Goal: Information Seeking & Learning: Find specific fact

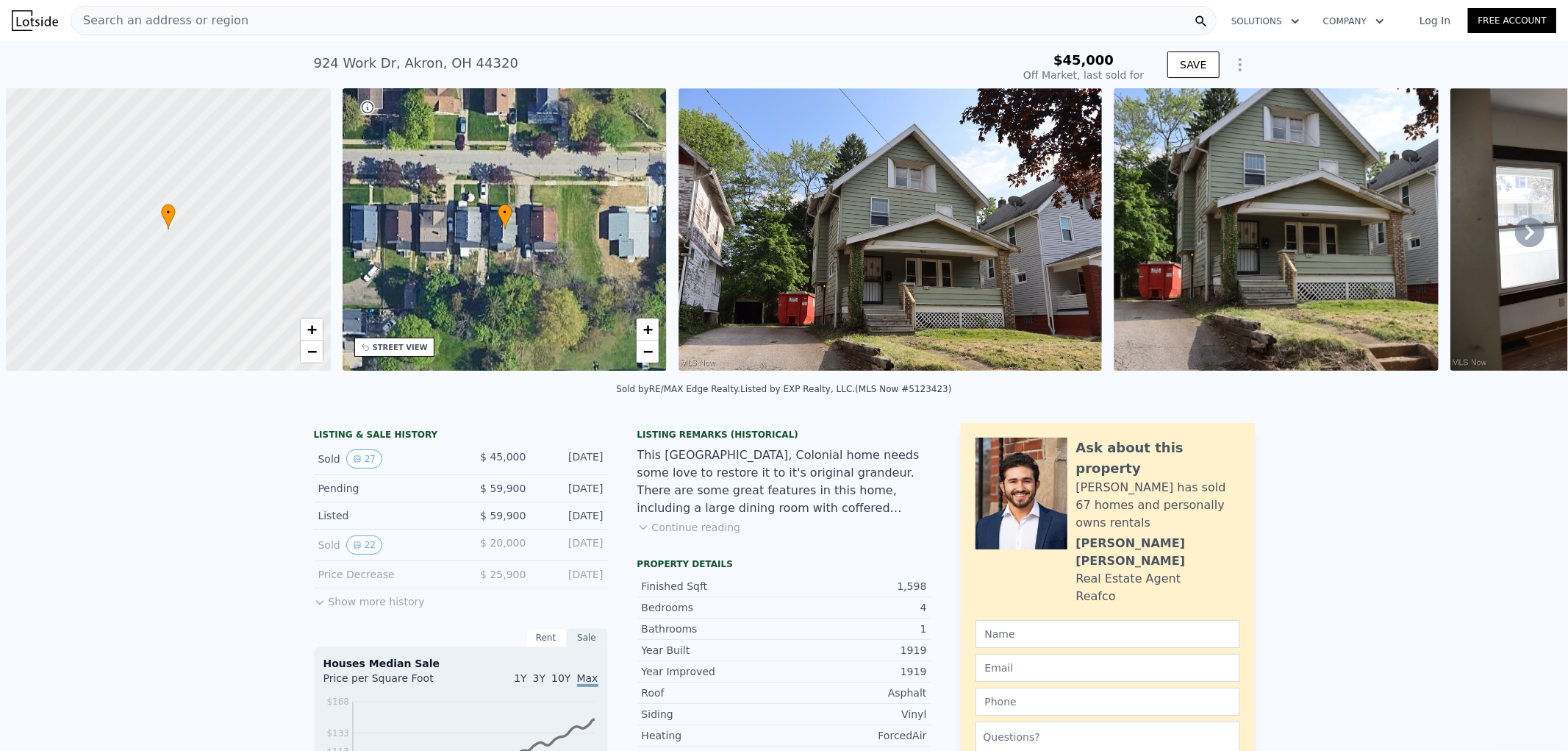
click at [268, 13] on div "Search an address or region" at bounding box center [643, 20] width 1146 height 29
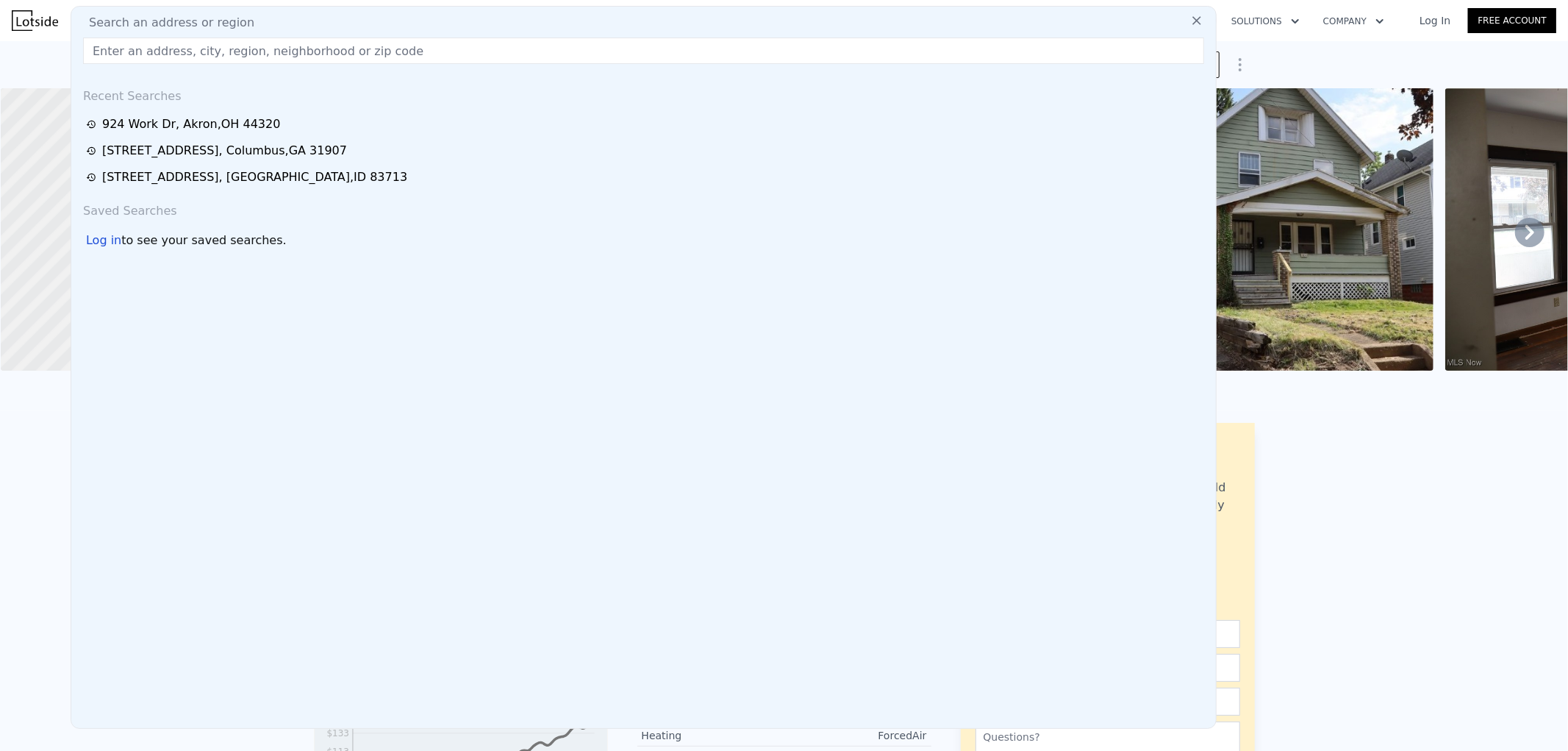
scroll to position [0, 353]
click at [179, 54] on input "text" at bounding box center [643, 50] width 1121 height 26
paste input "[STREET_ADDRESS]"
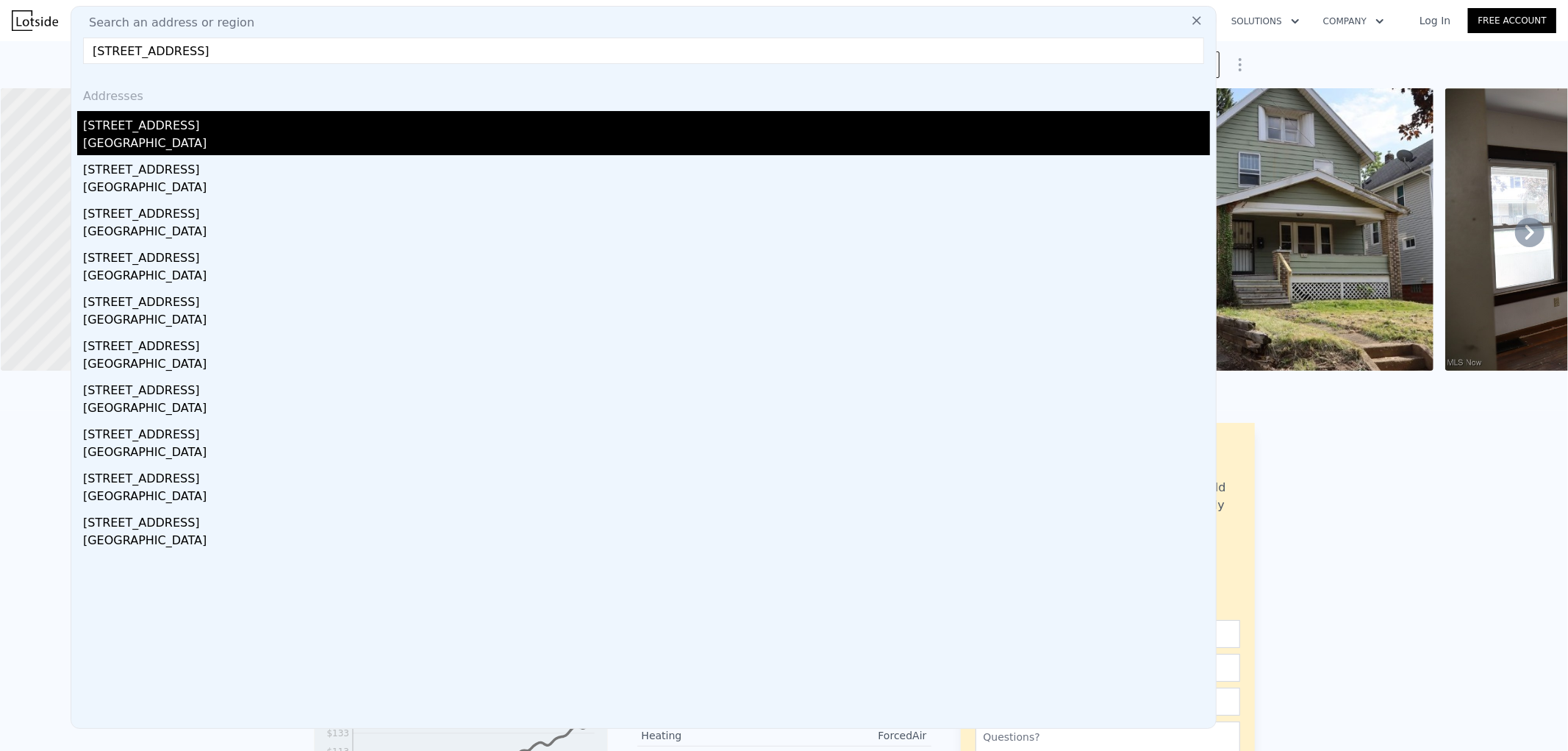
type input "[STREET_ADDRESS]"
click at [238, 148] on div "[GEOGRAPHIC_DATA]" at bounding box center [646, 145] width 1127 height 21
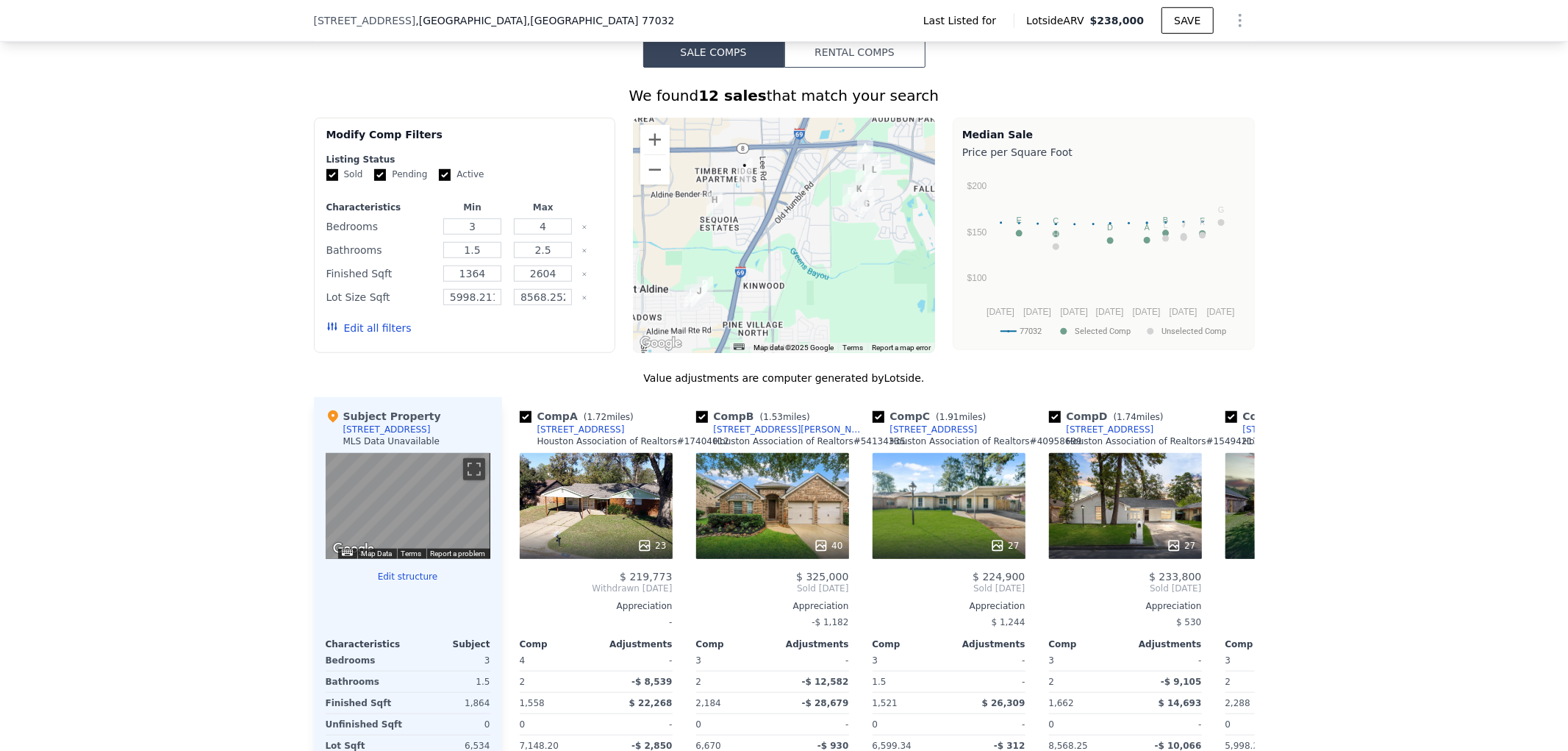
scroll to position [892, 0]
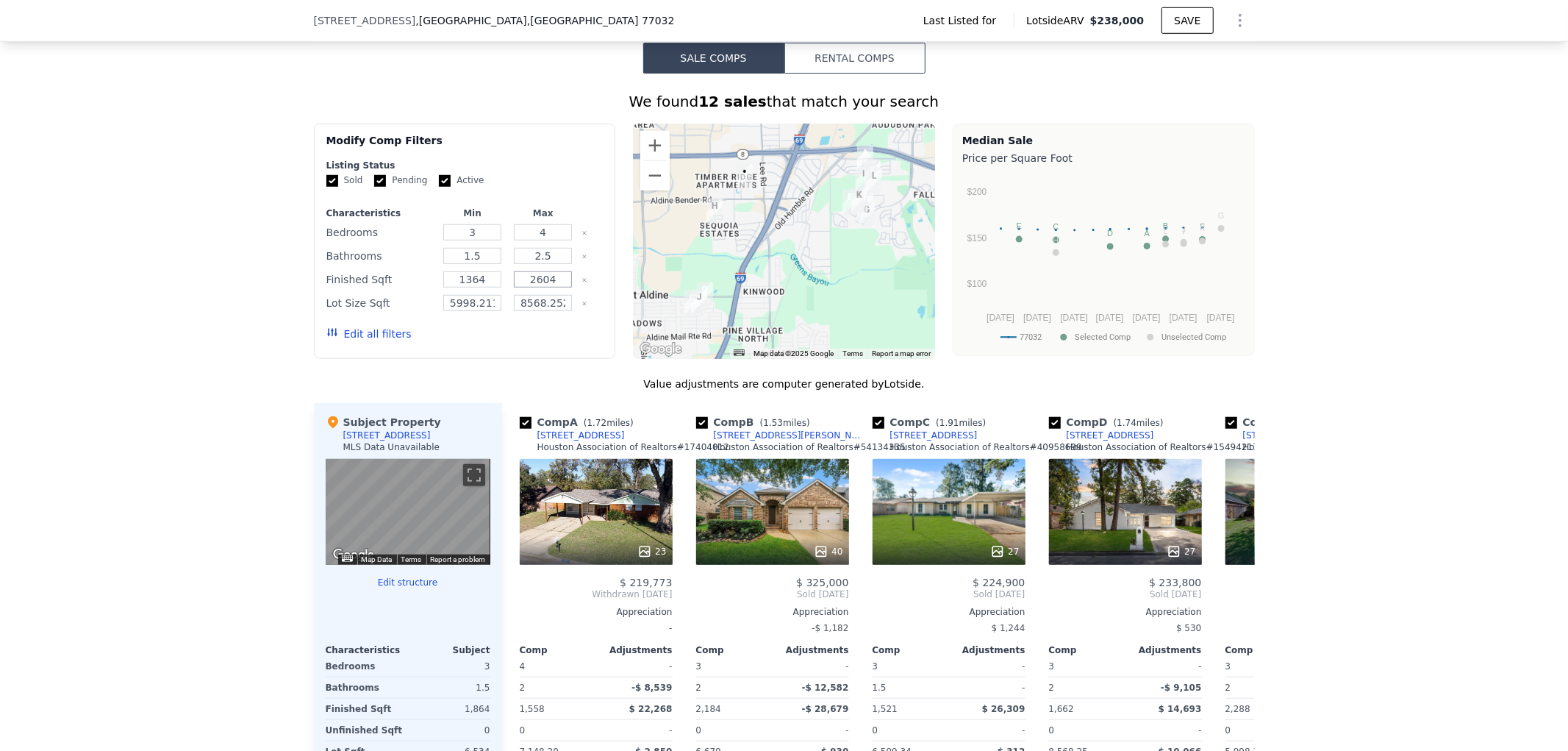
drag, startPoint x: 518, startPoint y: 310, endPoint x: 576, endPoint y: 310, distance: 58.0
click at [576, 290] on div "Finished Sqft 1364 2604" at bounding box center [465, 279] width 277 height 21
type input "2150"
click at [567, 187] on div "Sold Pending Active" at bounding box center [465, 180] width 277 height 13
click at [512, 345] on button "Update Search" at bounding box center [548, 334] width 111 height 21
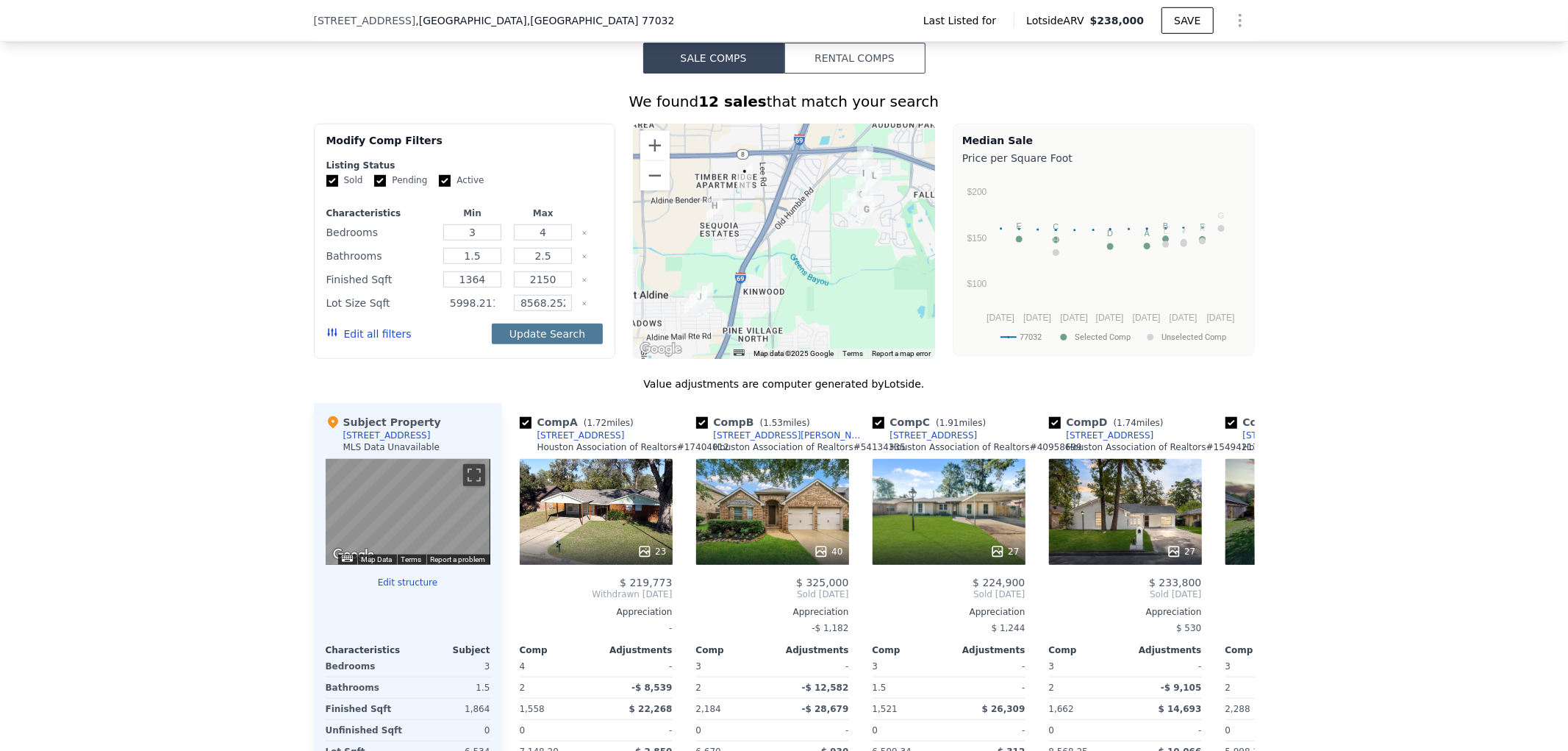
scroll to position [0, 51]
click at [230, 282] on div "We found 12 sales that match your search Filters Map Prices Modify Comp Filters…" at bounding box center [784, 488] width 1568 height 828
click at [530, 345] on button "Update Search" at bounding box center [548, 334] width 111 height 21
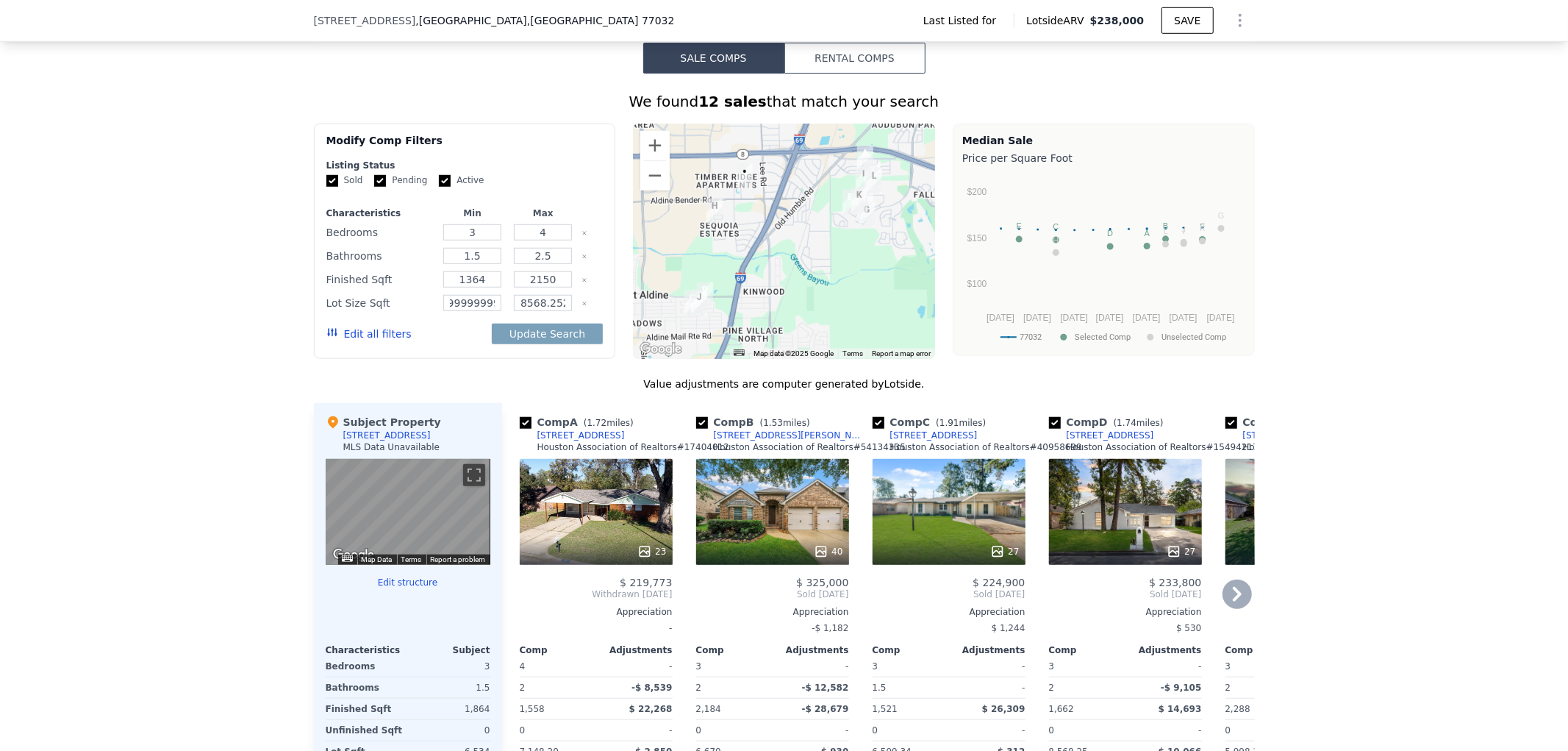
click at [503, 443] on div "Comp A ( 1.72 miles) [STREET_ADDRESS][PERSON_NAME] Association of Realtors # 17…" at bounding box center [590, 639] width 177 height 473
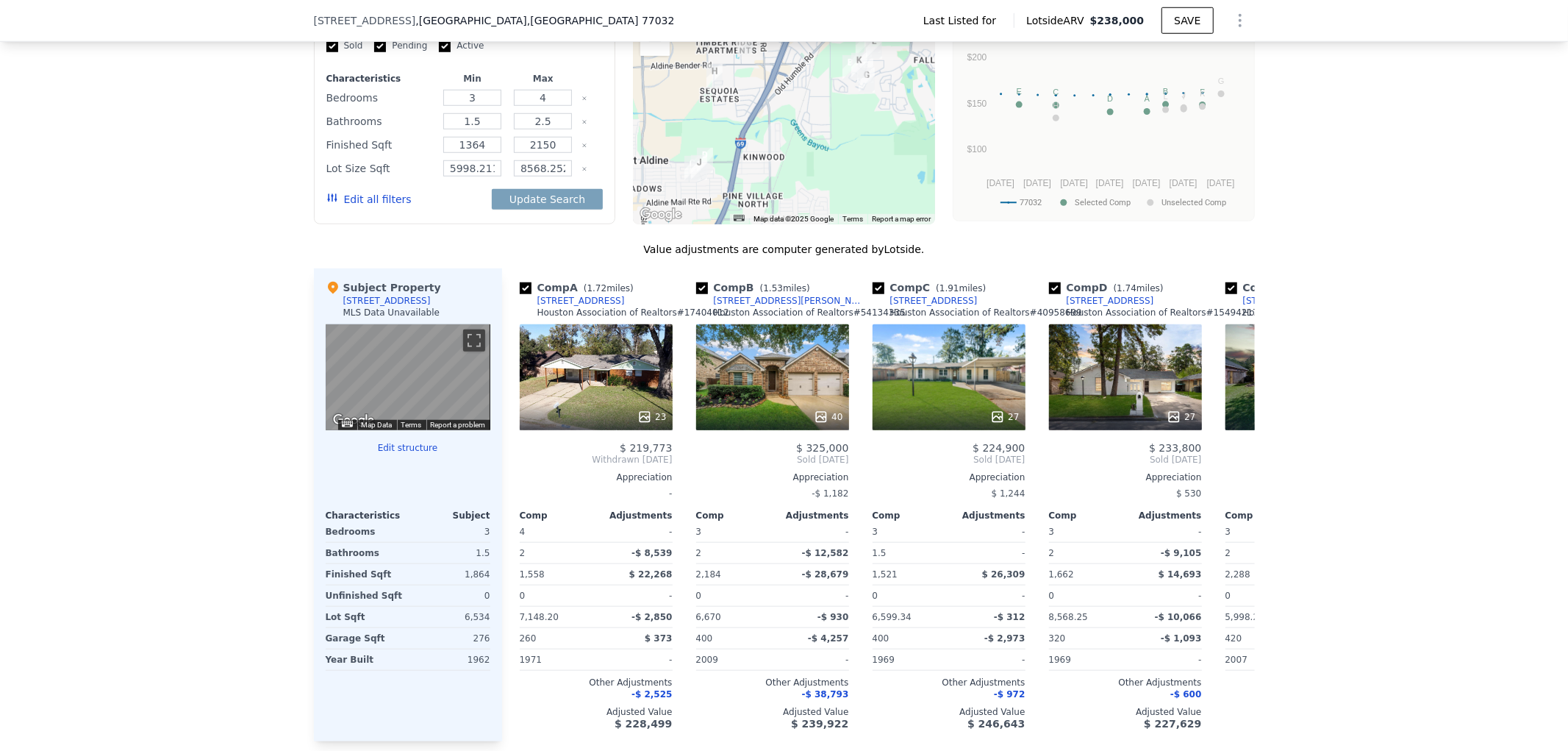
scroll to position [1056, 0]
